Goal: Check status: Check status

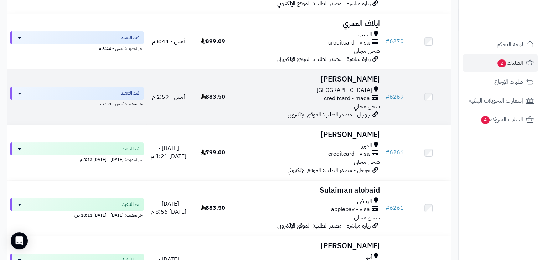
scroll to position [71, 0]
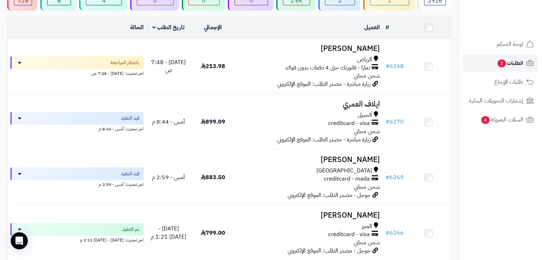
click at [515, 64] on span "الطلبات 2" at bounding box center [509, 63] width 26 height 10
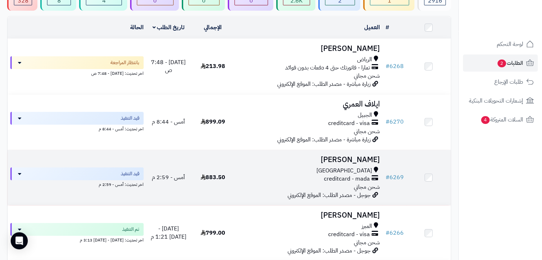
scroll to position [107, 0]
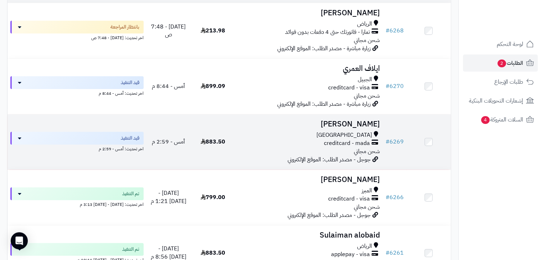
click at [221, 141] on span "883.50" at bounding box center [212, 141] width 25 height 9
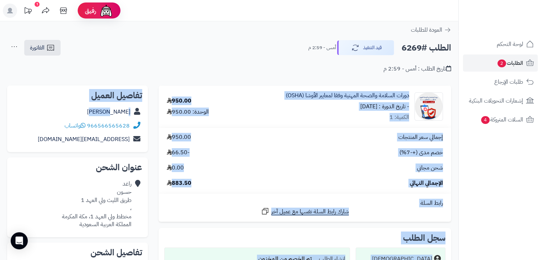
drag, startPoint x: 410, startPoint y: 95, endPoint x: 139, endPoint y: 109, distance: 270.7
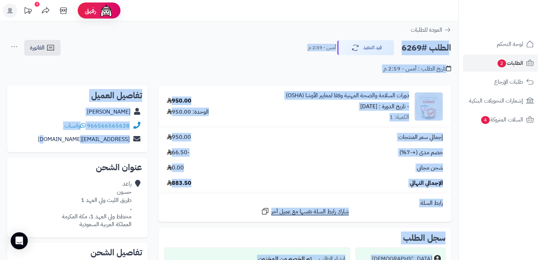
drag, startPoint x: 451, startPoint y: 48, endPoint x: 73, endPoint y: 145, distance: 389.5
click at [73, 145] on div "**********" at bounding box center [229, 243] width 458 height 444
copy div "الطلب #6269 قيد التنفيذ أمس - 2:59 م الفاتورة طباعة الفاتورة إرسال الفاتورة إلى…"
